Goal: Information Seeking & Learning: Learn about a topic

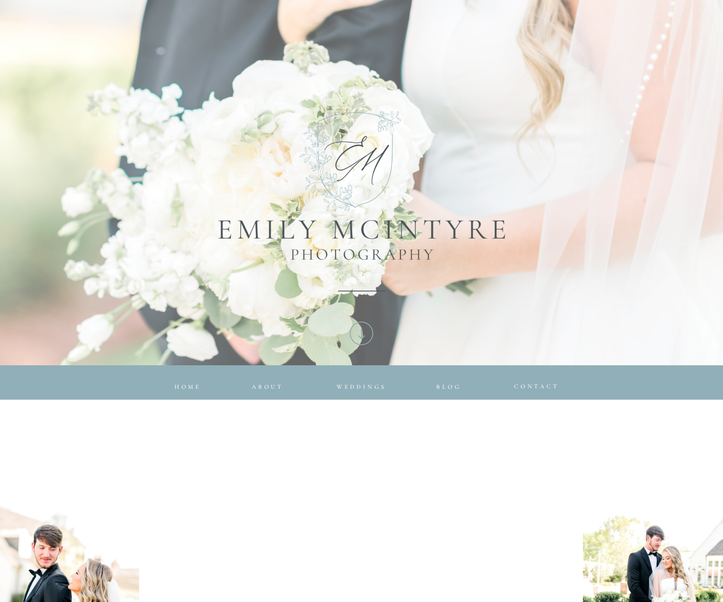
scroll to position [112, 0]
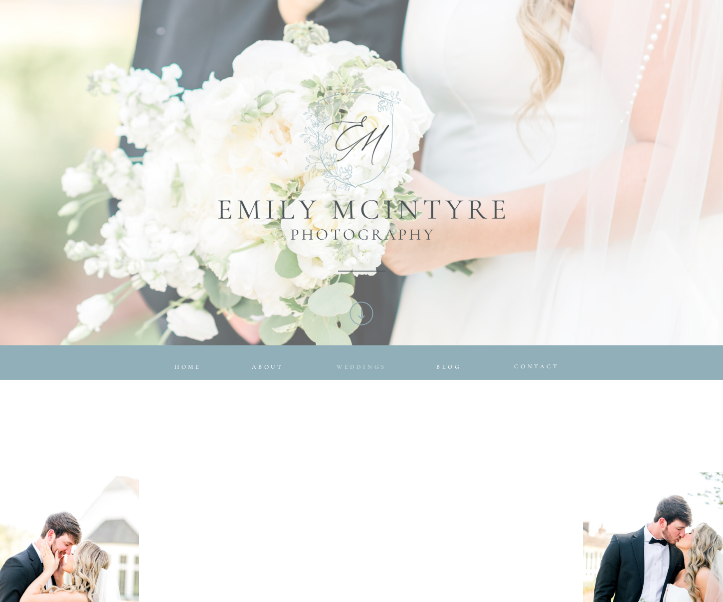
click at [363, 366] on span "Weddings" at bounding box center [361, 366] width 50 height 7
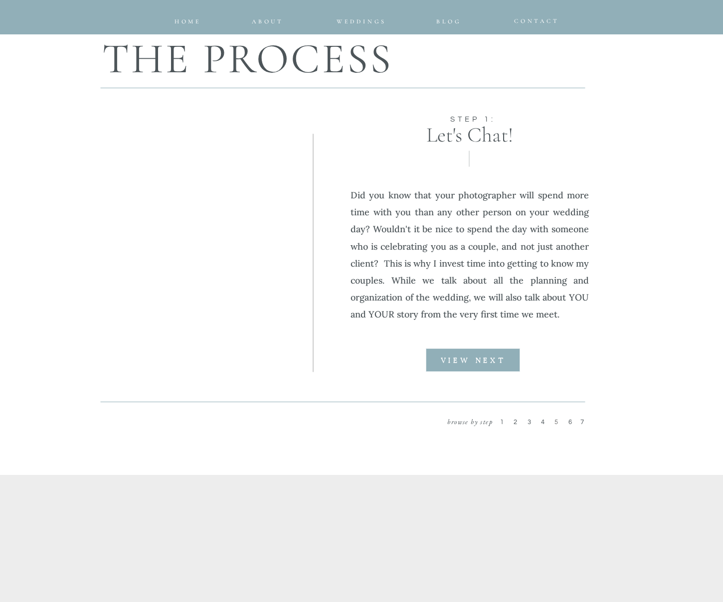
scroll to position [1176, 0]
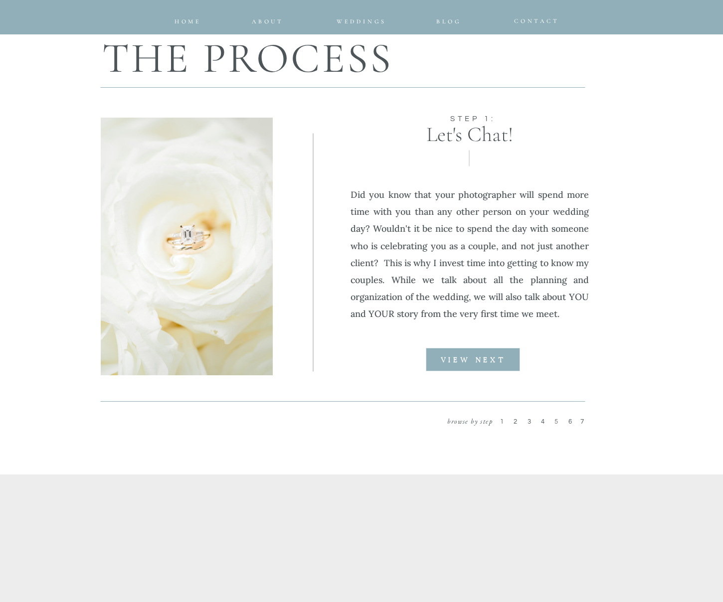
click at [519, 421] on p "2" at bounding box center [518, 423] width 11 height 12
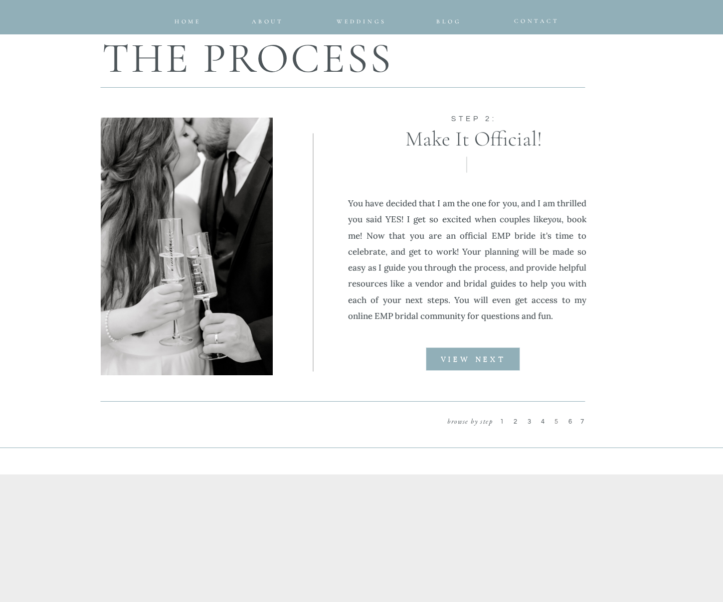
click at [529, 422] on span "3" at bounding box center [530, 421] width 6 height 7
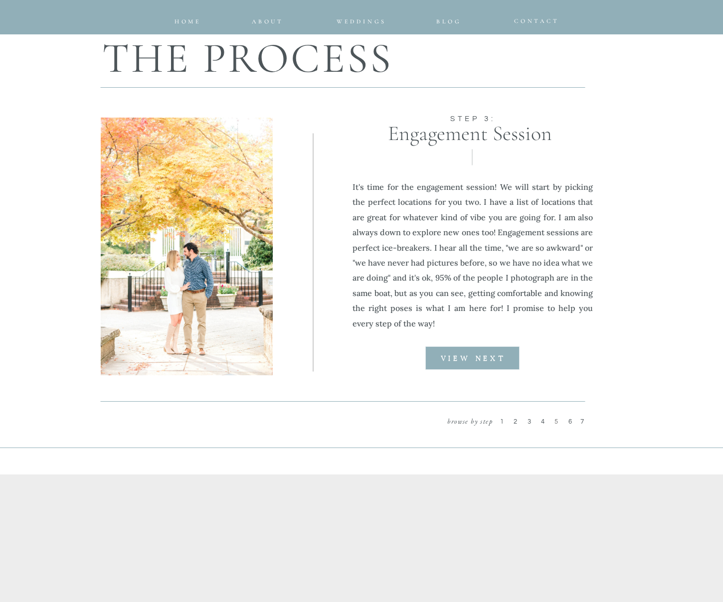
click at [542, 423] on span "4" at bounding box center [544, 421] width 6 height 7
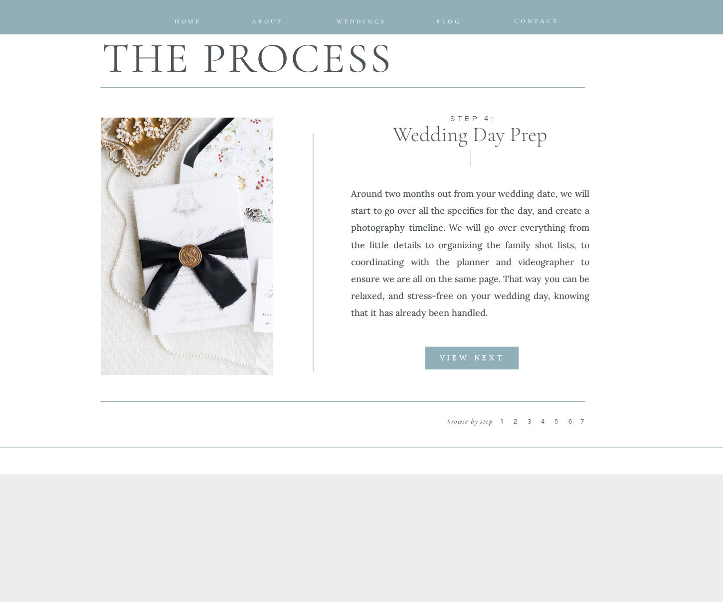
click at [557, 422] on span "5" at bounding box center [557, 421] width 6 height 7
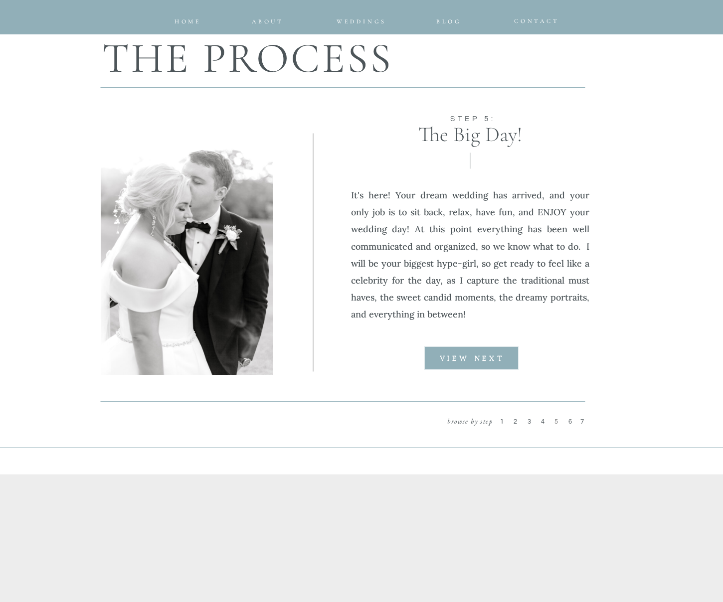
click at [570, 423] on span "6" at bounding box center [571, 421] width 6 height 7
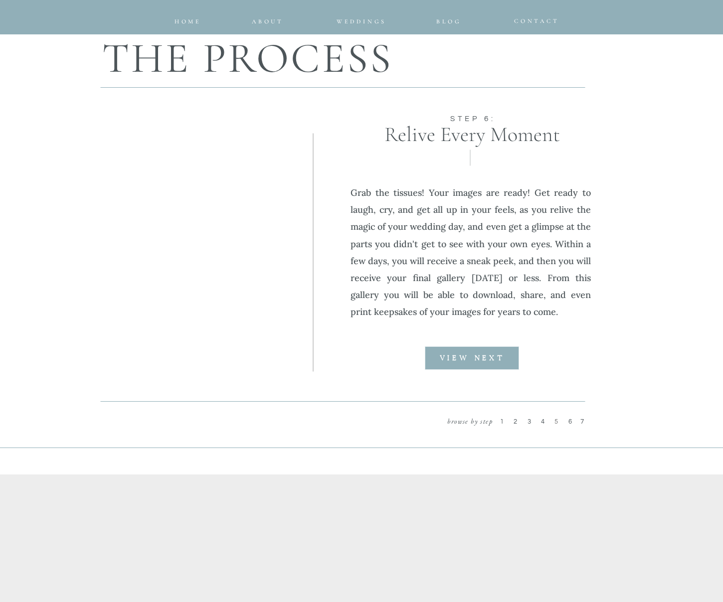
click at [583, 423] on p "7" at bounding box center [585, 423] width 11 height 12
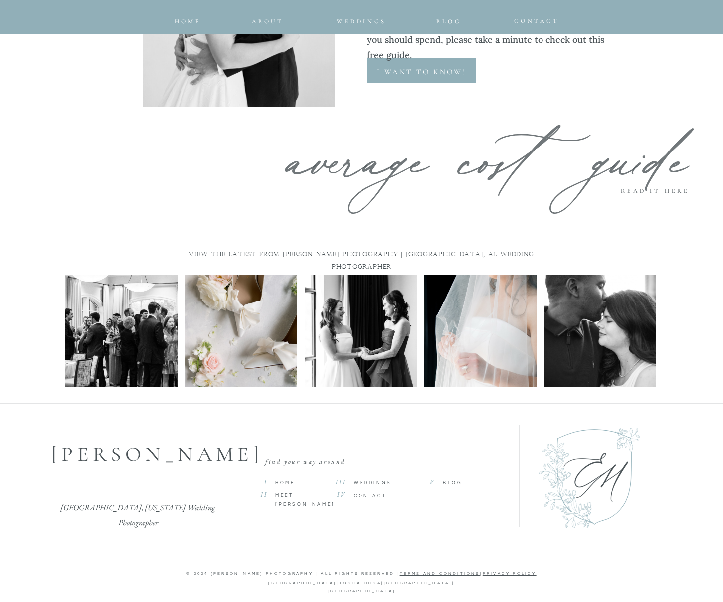
scroll to position [4483, 0]
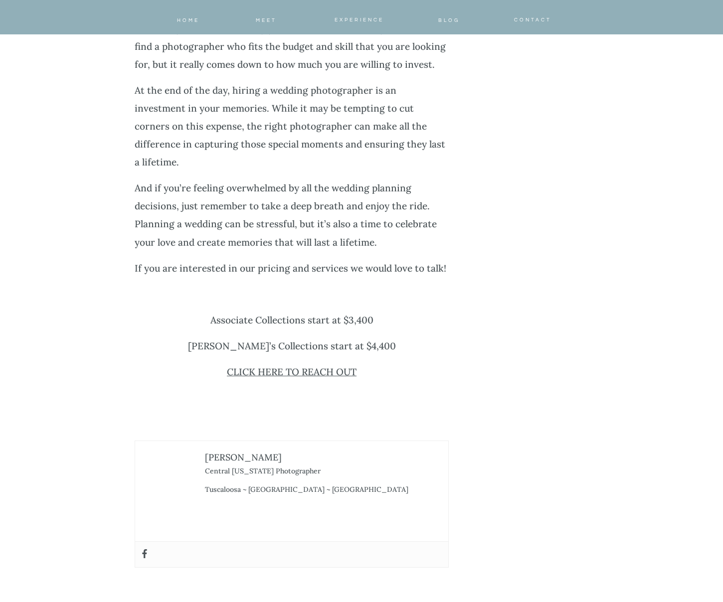
scroll to position [3779, 0]
